Goal: Task Accomplishment & Management: Manage account settings

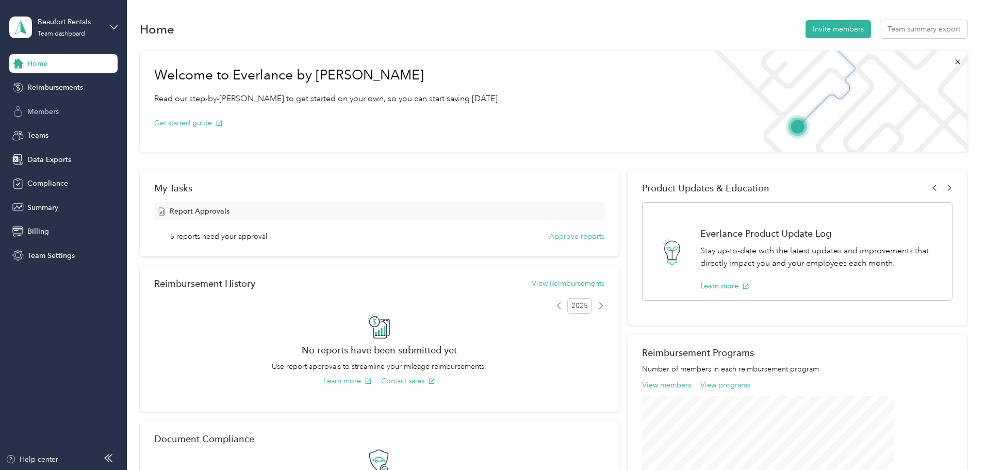
click at [44, 105] on div "Members" at bounding box center [63, 111] width 108 height 19
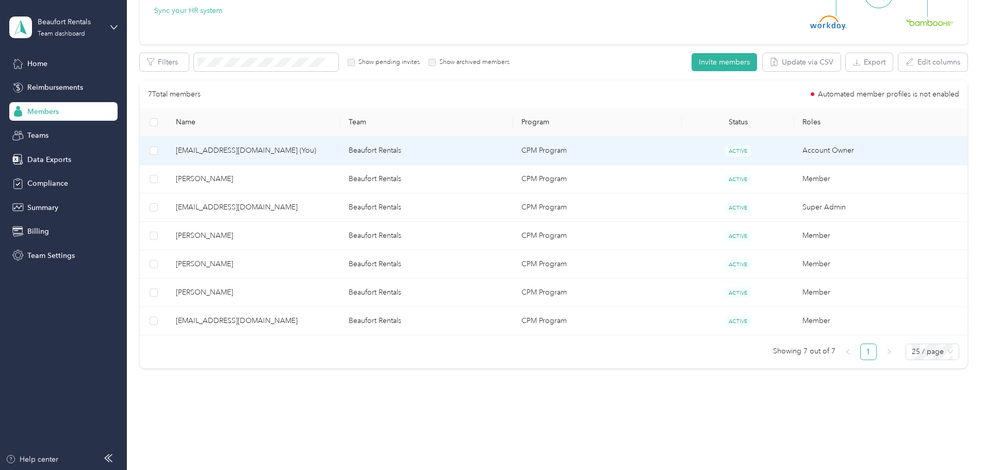
scroll to position [153, 0]
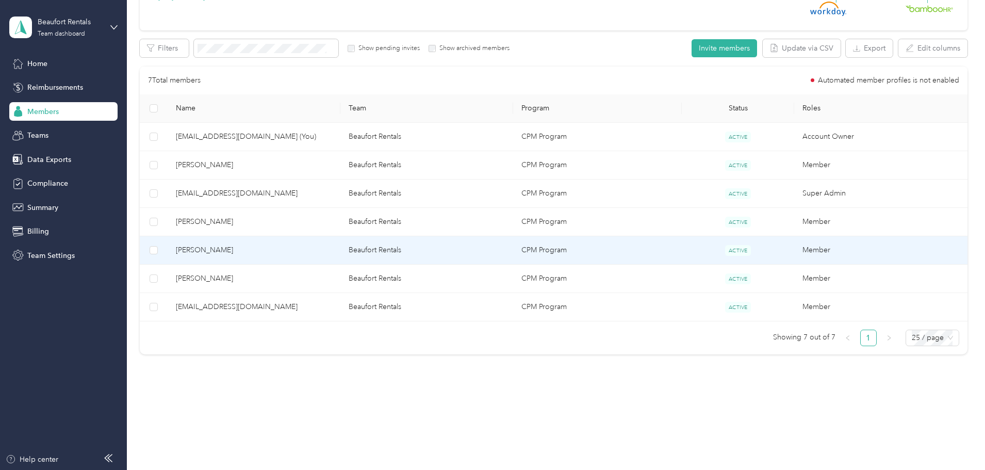
click at [273, 254] on span "[PERSON_NAME]" at bounding box center [254, 249] width 156 height 11
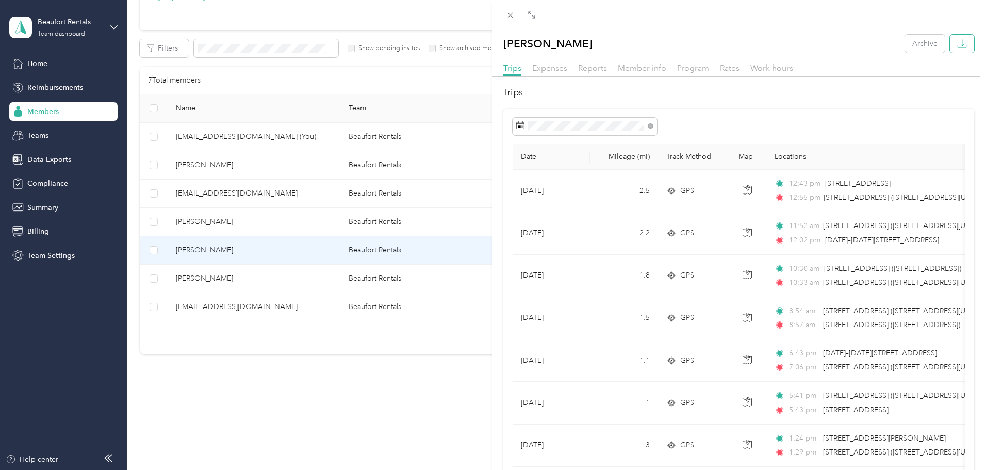
click at [958, 47] on icon "button" at bounding box center [962, 46] width 9 height 3
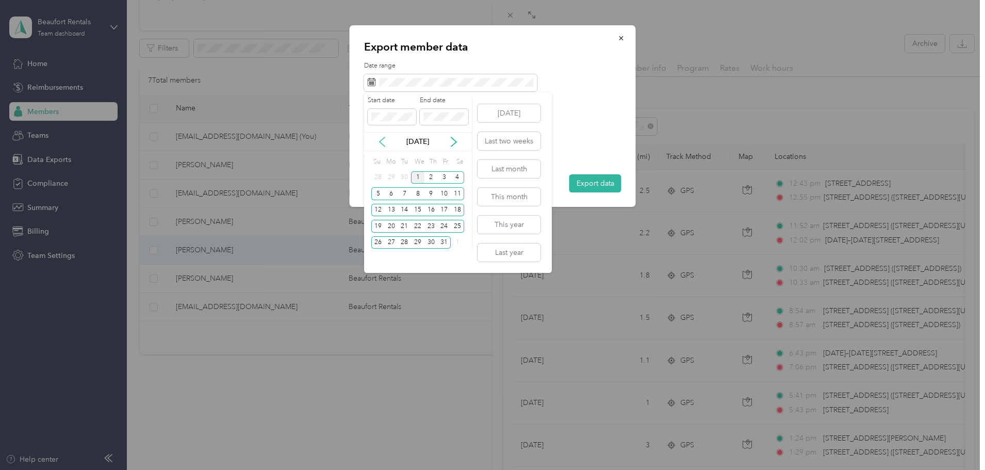
click at [382, 144] on icon at bounding box center [381, 141] width 5 height 9
click at [416, 207] on div "17" at bounding box center [417, 210] width 13 height 13
click at [408, 239] on div "30" at bounding box center [404, 242] width 13 height 13
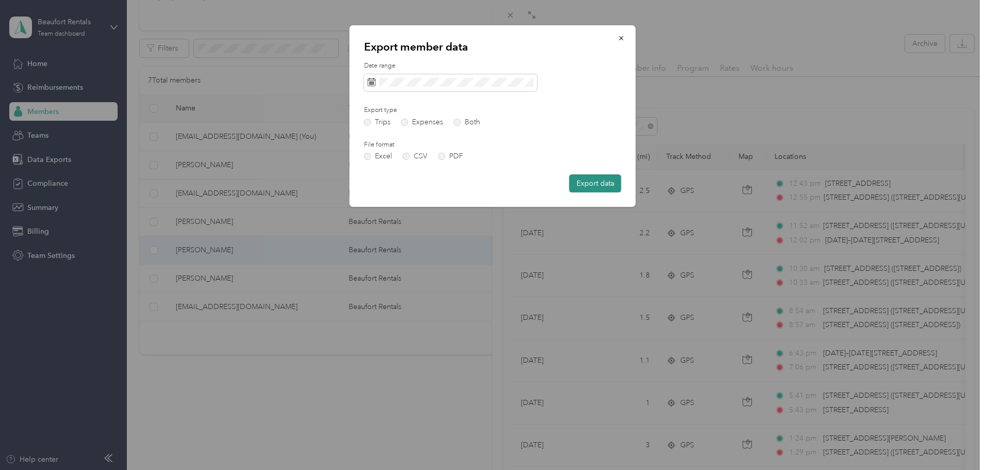
click at [606, 184] on button "Export data" at bounding box center [595, 183] width 52 height 18
